Goal: Transaction & Acquisition: Purchase product/service

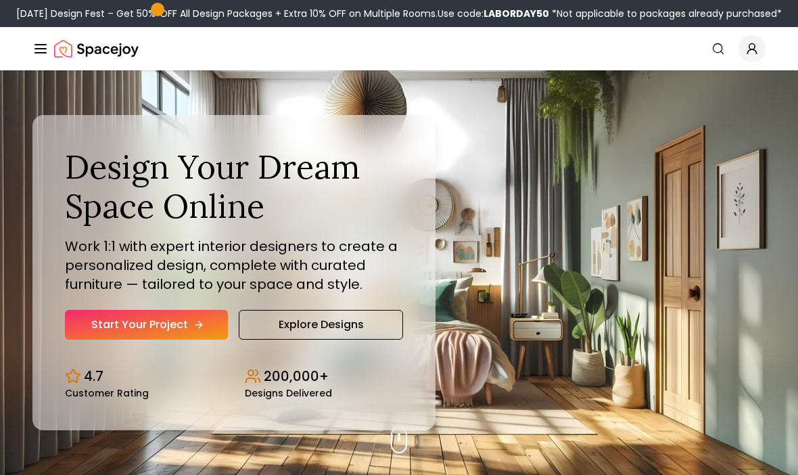
click at [101, 340] on link "Start Your Project" at bounding box center [146, 325] width 163 height 30
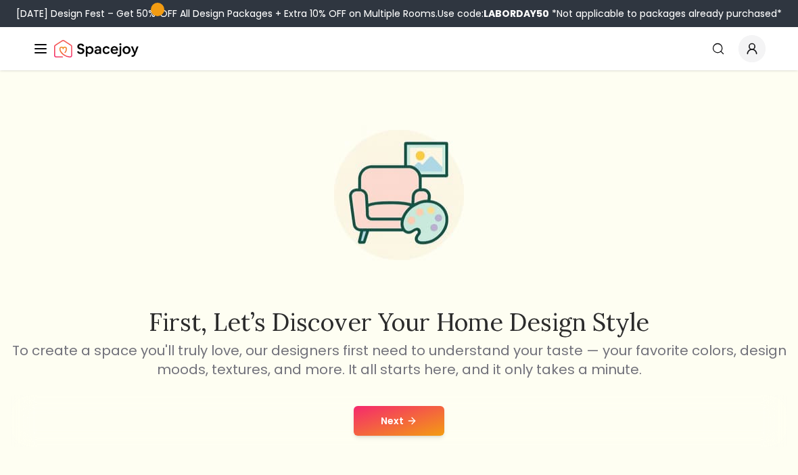
click at [429, 423] on button "Next" at bounding box center [399, 421] width 91 height 30
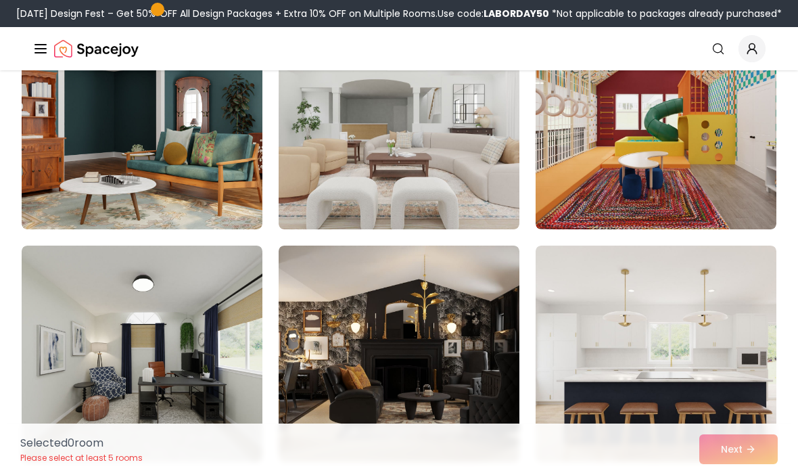
scroll to position [1335, 0]
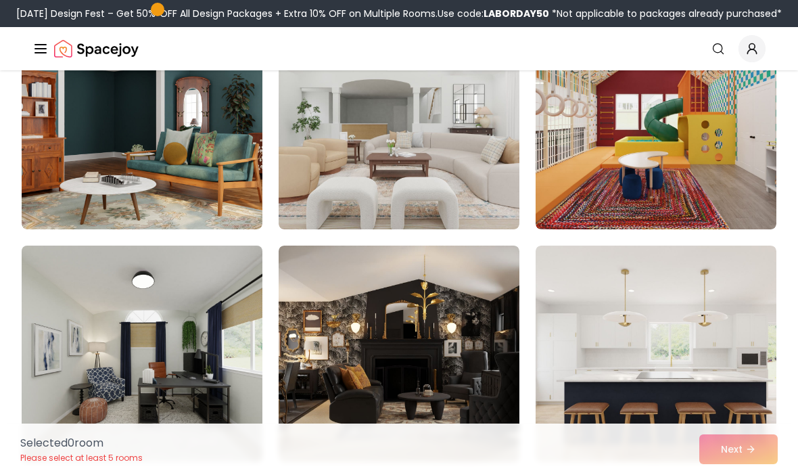
click at [66, 342] on img at bounding box center [142, 353] width 253 height 227
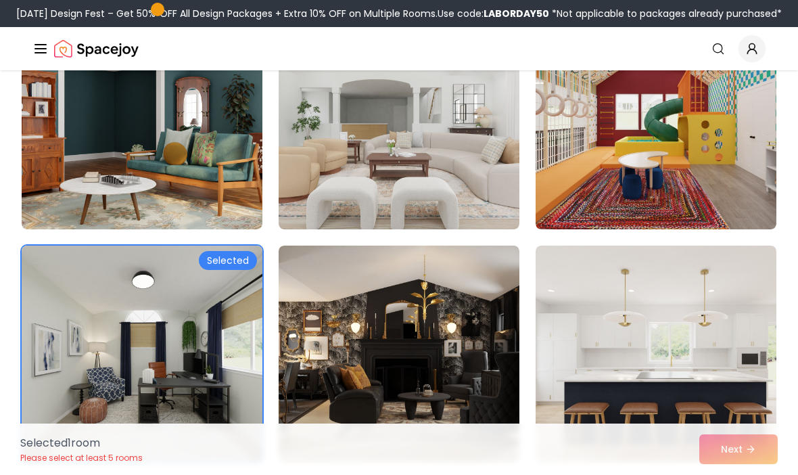
click at [163, 297] on img at bounding box center [142, 353] width 253 height 227
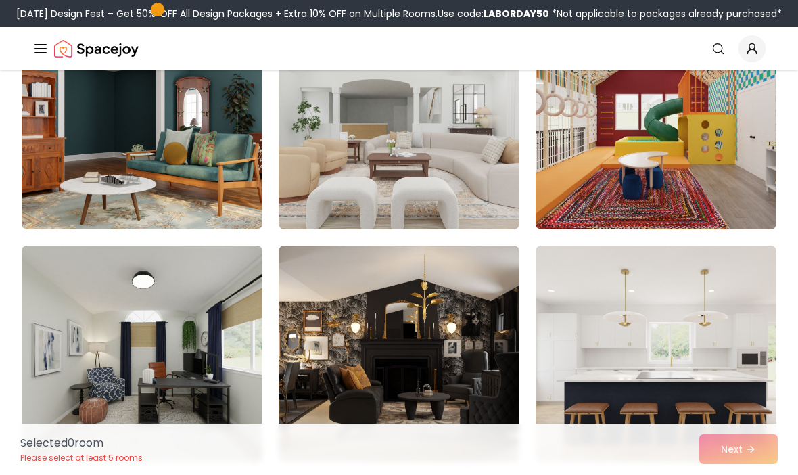
click at [171, 290] on img at bounding box center [142, 353] width 253 height 227
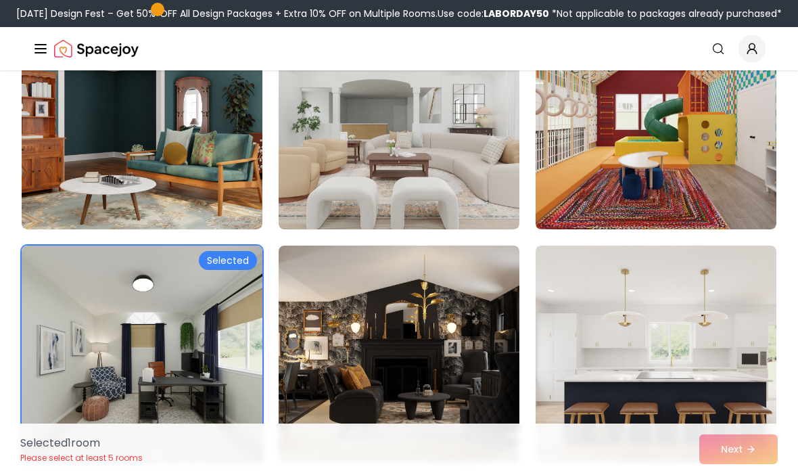
click at [763, 474] on div "Selected 1 room Please select at least 5 rooms Next" at bounding box center [399, 449] width 780 height 51
click at [739, 474] on div "Selected 1 room Please select at least 5 rooms Next" at bounding box center [399, 449] width 780 height 51
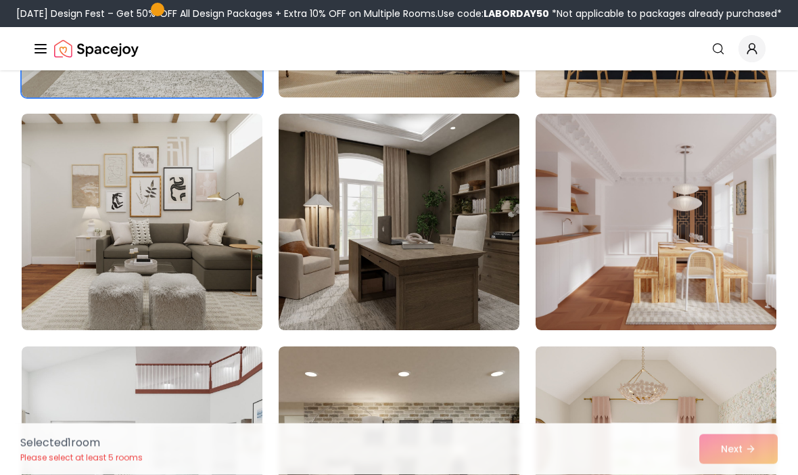
scroll to position [1700, 0]
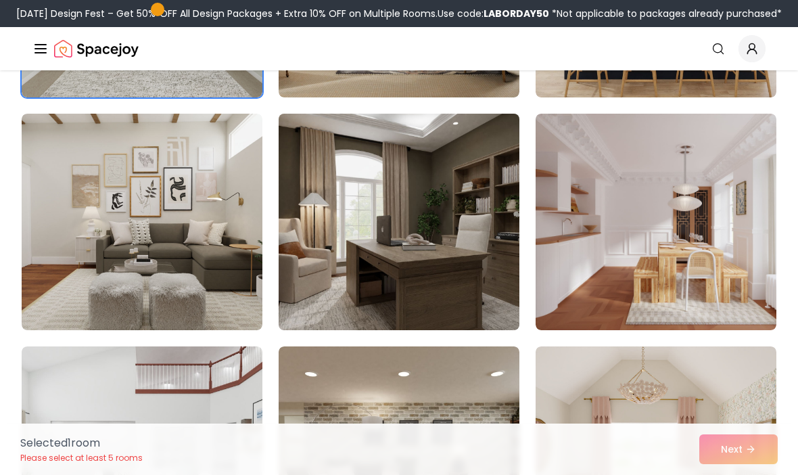
click at [344, 246] on img at bounding box center [399, 221] width 253 height 227
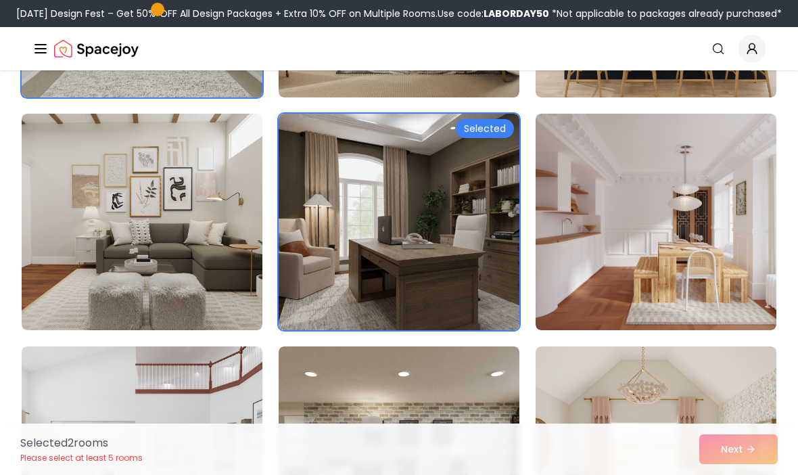
click at [773, 474] on div "Selected 1 room Please select at least 5 rooms Next" at bounding box center [399, 449] width 780 height 51
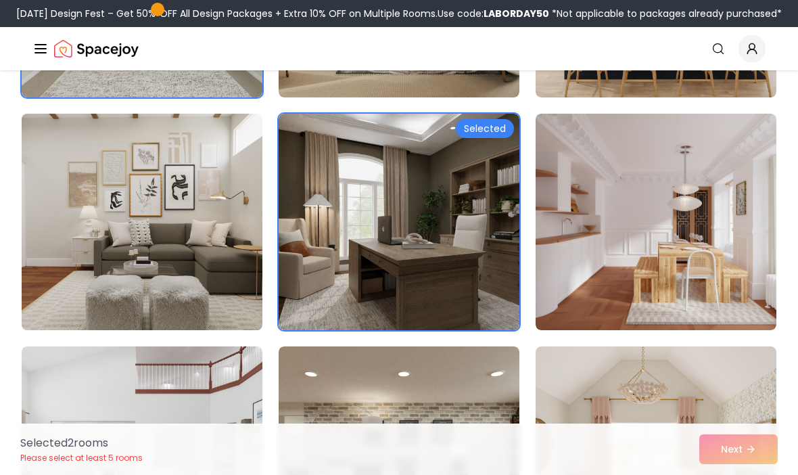
click at [163, 241] on img at bounding box center [142, 221] width 253 height 227
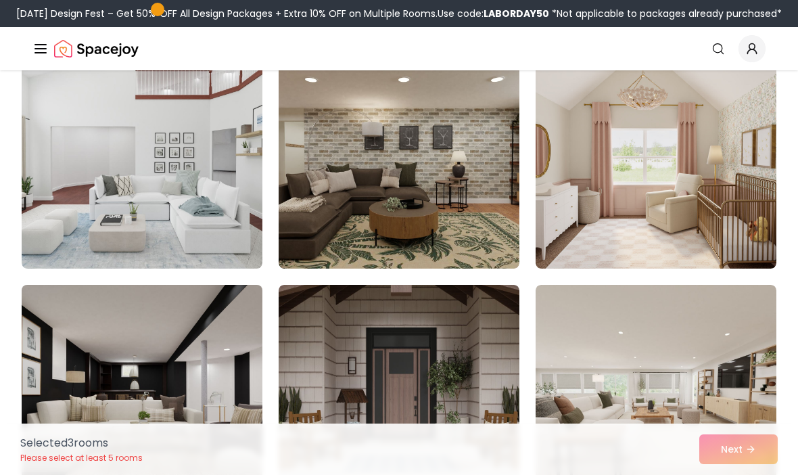
scroll to position [2032, 0]
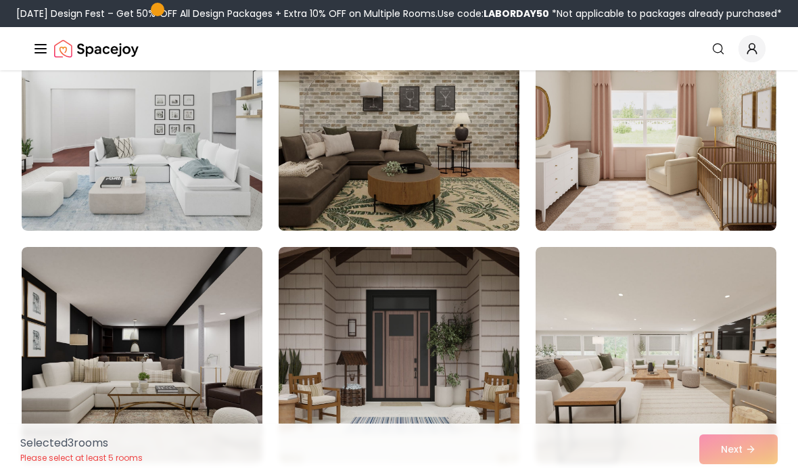
click at [410, 183] on img at bounding box center [399, 122] width 253 height 227
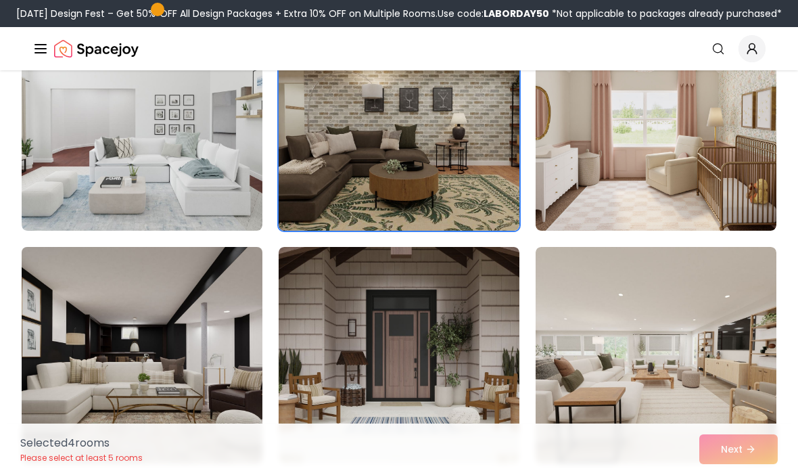
click at [0, 0] on html "Labor Day Design Fest – Get 50% OFF All Design Packages + Extra 10% OFF on Mult…" at bounding box center [399, 291] width 798 height 4646
click at [138, 354] on img at bounding box center [142, 355] width 253 height 227
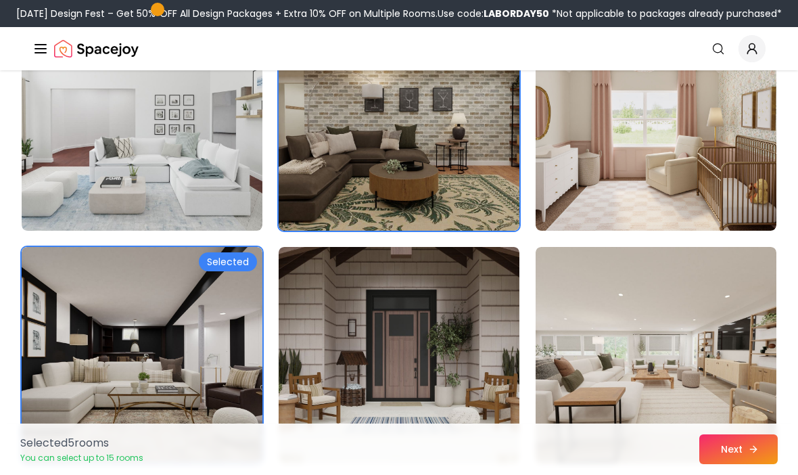
click at [744, 464] on button "Next" at bounding box center [739, 449] width 78 height 30
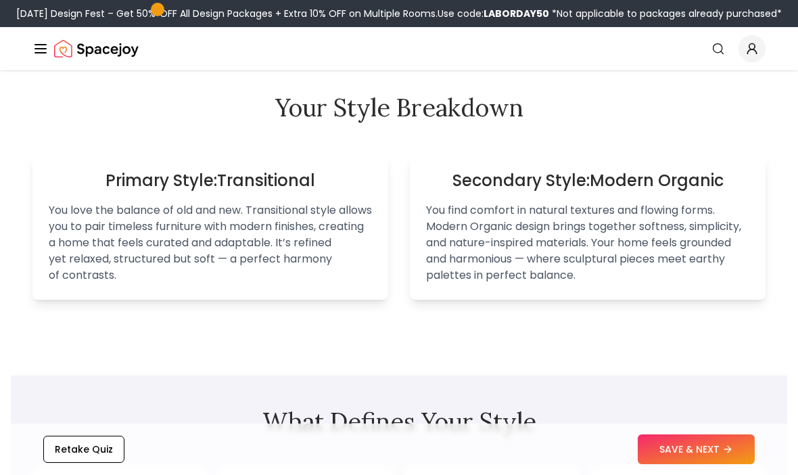
scroll to position [882, 0]
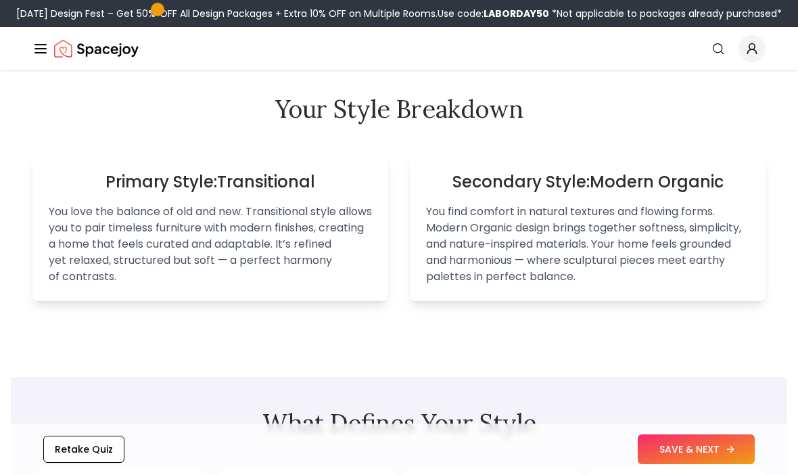
click at [671, 464] on button "SAVE & NEXT" at bounding box center [696, 449] width 117 height 30
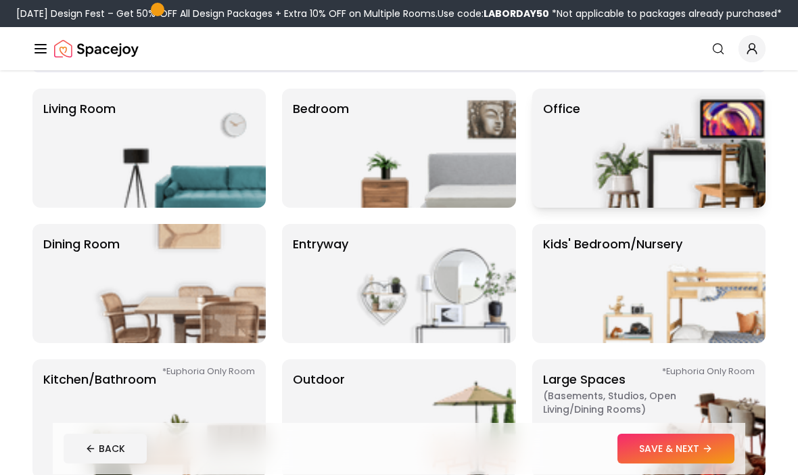
scroll to position [98, 0]
click at [700, 161] on img at bounding box center [679, 148] width 173 height 119
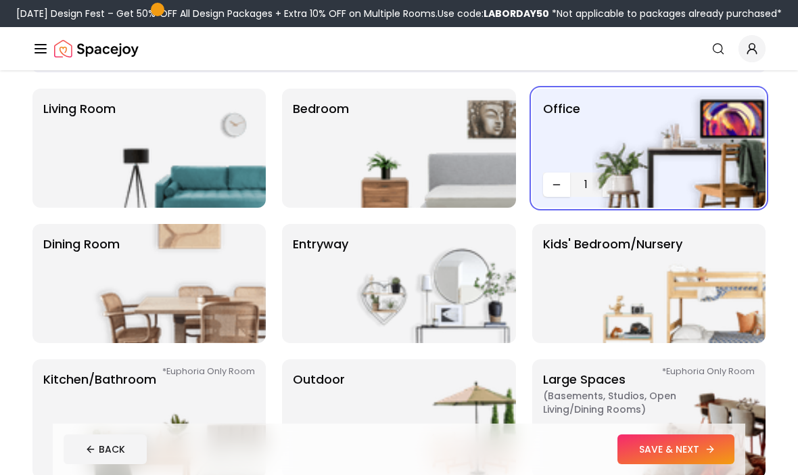
click at [677, 448] on button "SAVE & NEXT" at bounding box center [676, 449] width 117 height 30
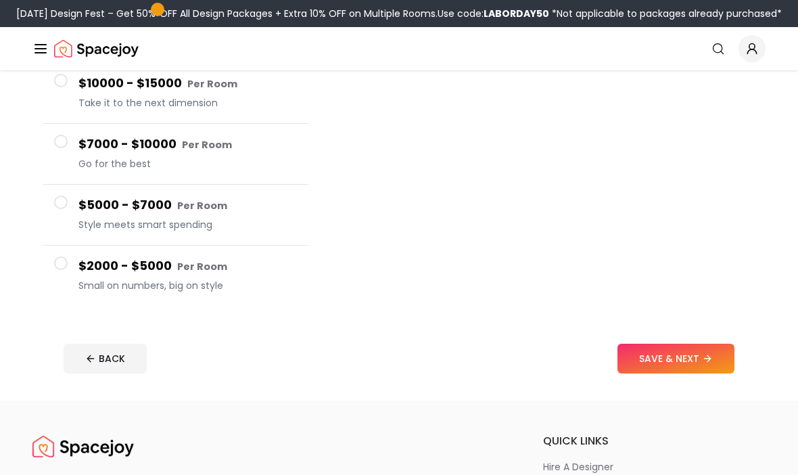
scroll to position [227, 0]
click at [73, 269] on button "$2000 - $5000 Per Room Small on numbers, big on style" at bounding box center [175, 276] width 265 height 60
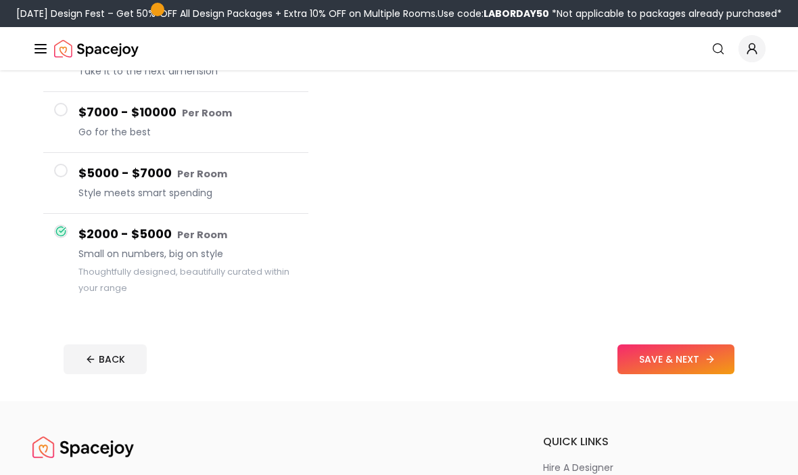
click at [676, 358] on button "SAVE & NEXT" at bounding box center [676, 359] width 117 height 30
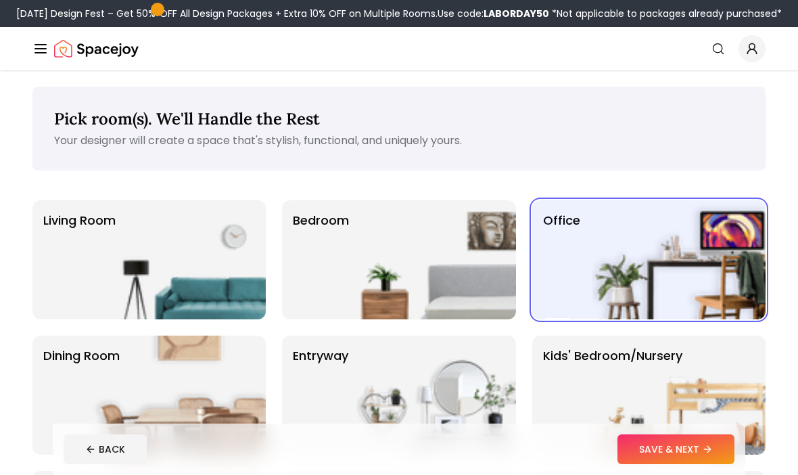
scroll to position [98, 0]
